Goal: Task Accomplishment & Management: Manage account settings

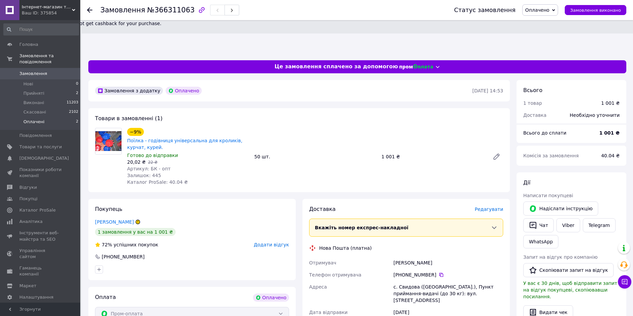
click at [51, 117] on li "Оплачені 2" at bounding box center [41, 123] width 82 height 13
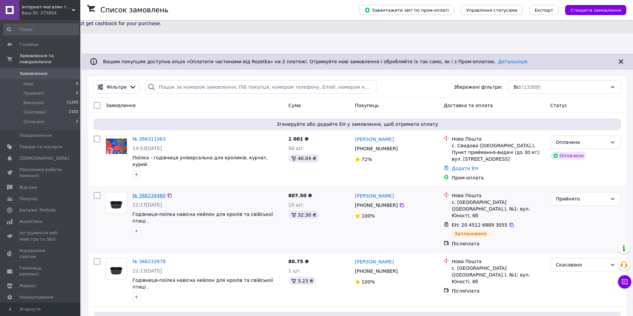
click at [158, 193] on link "№ 366234480" at bounding box center [148, 195] width 33 height 5
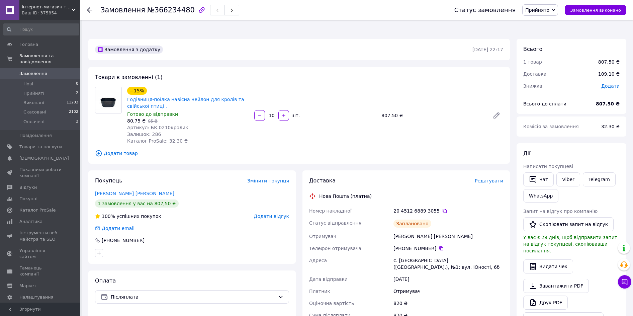
scroll to position [33, 0]
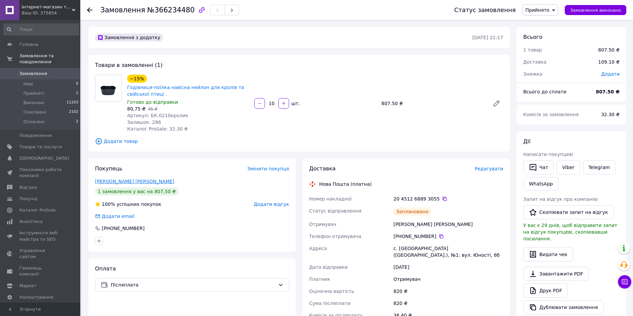
click at [122, 179] on link "[PERSON_NAME] [PERSON_NAME]" at bounding box center [134, 181] width 79 height 5
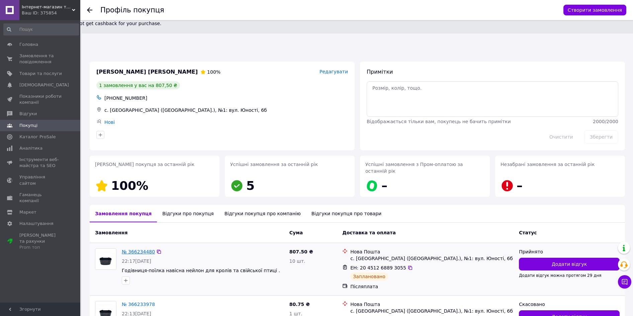
click at [145, 249] on link "№ 366234480" at bounding box center [138, 251] width 33 height 5
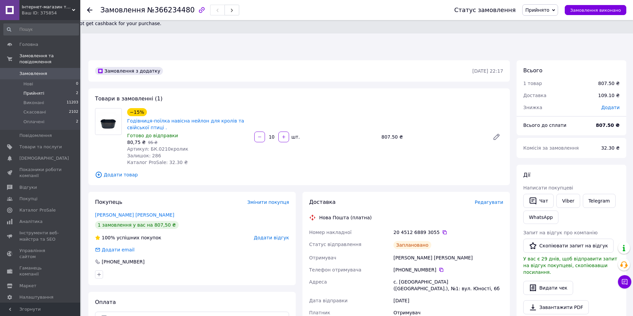
click at [64, 89] on li "Прийняті 2" at bounding box center [41, 93] width 82 height 9
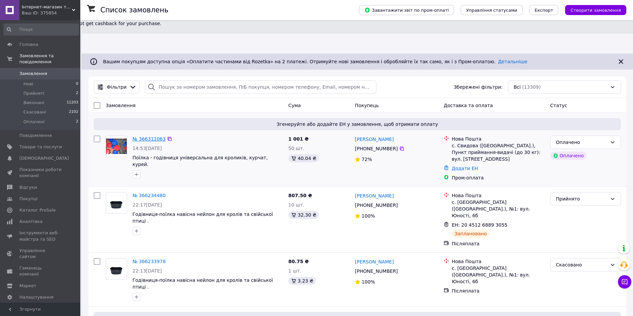
click at [154, 136] on link "№ 366311063" at bounding box center [148, 138] width 33 height 5
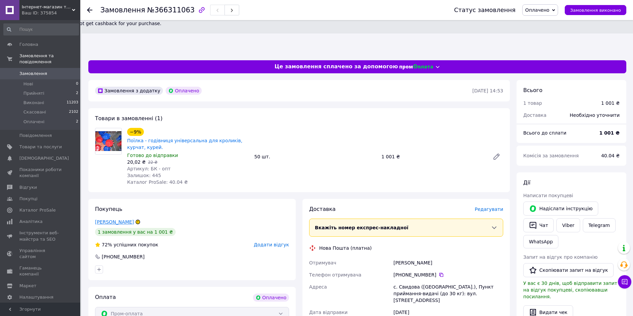
click at [128, 219] on link "[PERSON_NAME]" at bounding box center [114, 221] width 39 height 5
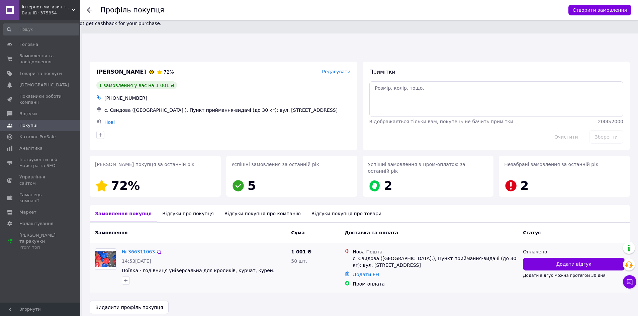
click at [145, 249] on link "№ 366311063" at bounding box center [138, 251] width 33 height 5
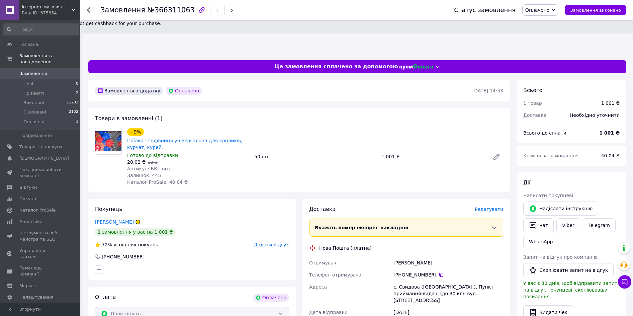
click at [488, 206] on span "Редагувати" at bounding box center [489, 208] width 28 height 5
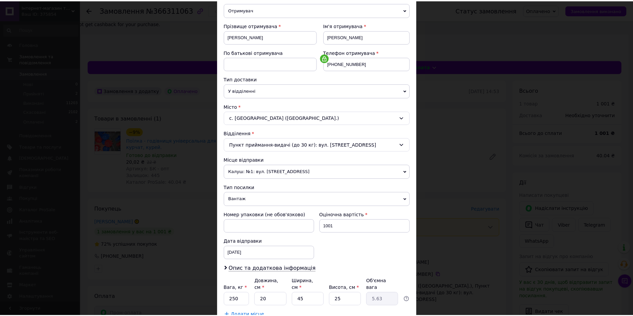
scroll to position [128, 0]
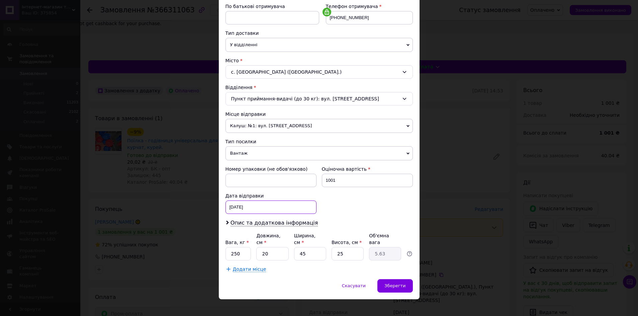
click at [238, 203] on div "[DATE] < 2025 > < Октябрь > Пн Вт Ср Чт Пт Сб Вс 29 30 1 2 3 4 5 6 7 8 9 10 11 …" at bounding box center [270, 206] width 91 height 13
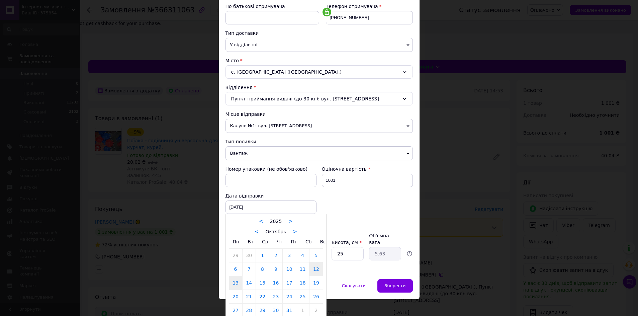
click at [238, 283] on link "13" at bounding box center [235, 282] width 13 height 13
type input "[DATE]"
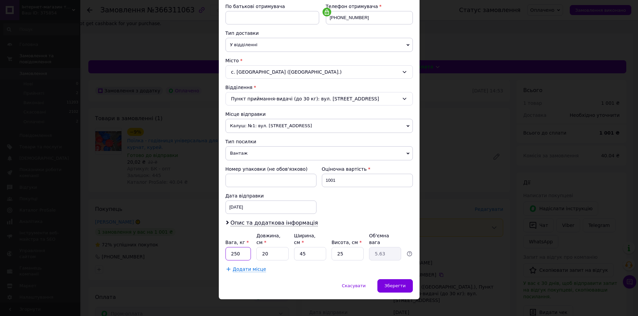
click at [244, 247] on input "250" at bounding box center [238, 253] width 26 height 13
type input "2"
type input "5"
click at [314, 248] on input "45" at bounding box center [310, 253] width 32 height 13
type input "4"
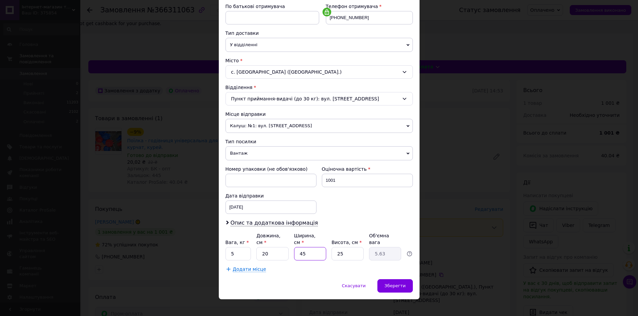
type input "0.5"
type input "40"
type input "5"
click at [401, 283] on span "Зберегти" at bounding box center [394, 285] width 21 height 5
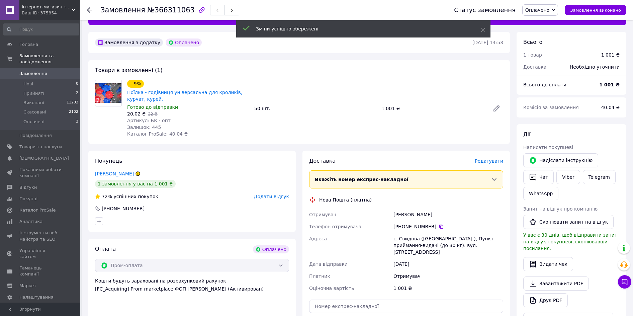
scroll to position [167, 0]
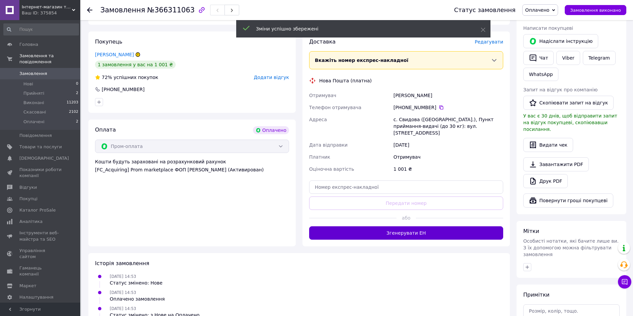
click at [407, 226] on button "Згенерувати ЕН" at bounding box center [406, 232] width 194 height 13
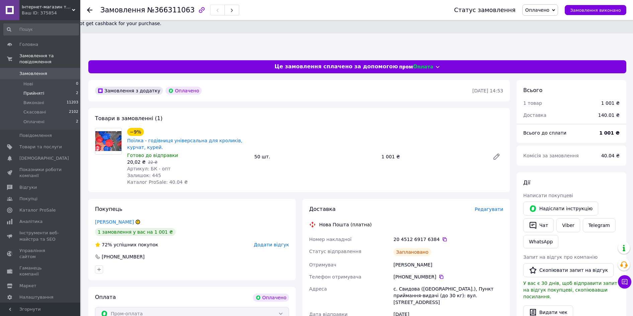
click at [54, 89] on li "Прийняті 2" at bounding box center [41, 93] width 82 height 9
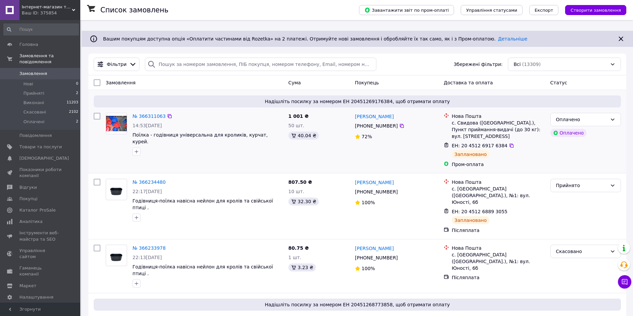
scroll to position [67, 0]
